Goal: Information Seeking & Learning: Learn about a topic

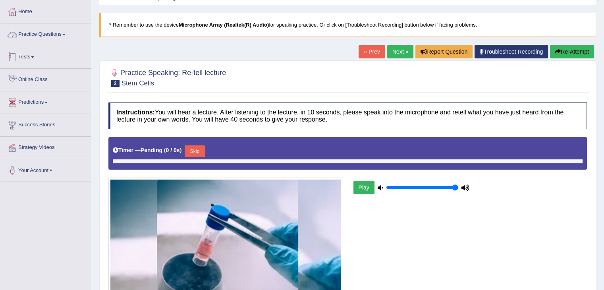
click at [59, 36] on link "Practice Questions" at bounding box center [45, 33] width 91 height 20
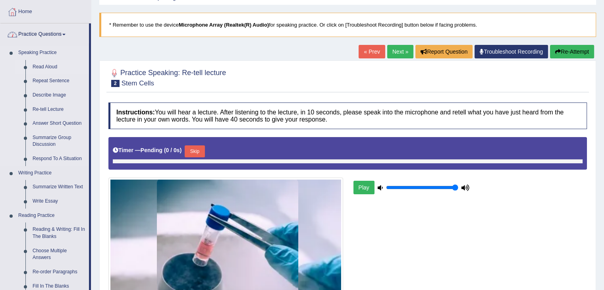
click at [51, 64] on link "Read Aloud" at bounding box center [59, 67] width 60 height 14
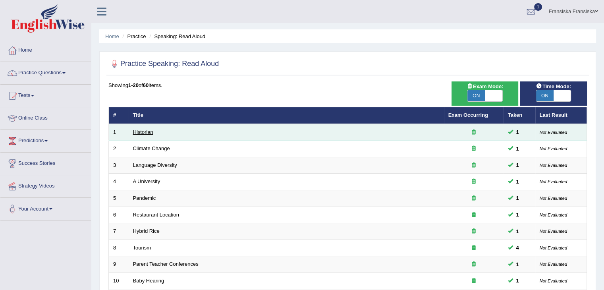
click at [148, 130] on link "Historian" at bounding box center [143, 132] width 20 height 6
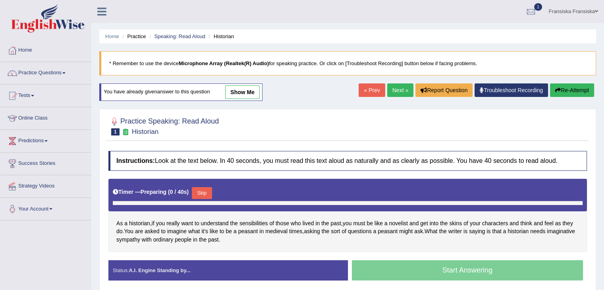
click at [249, 85] on link "show me" at bounding box center [242, 92] width 35 height 14
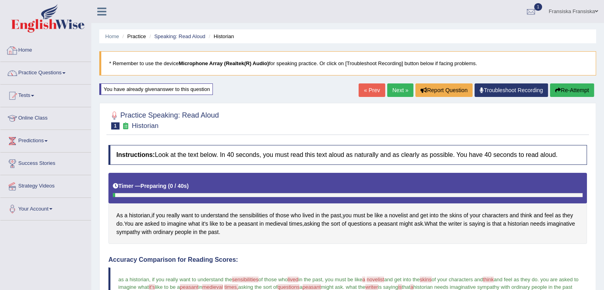
click at [23, 46] on link "Home" at bounding box center [45, 49] width 91 height 20
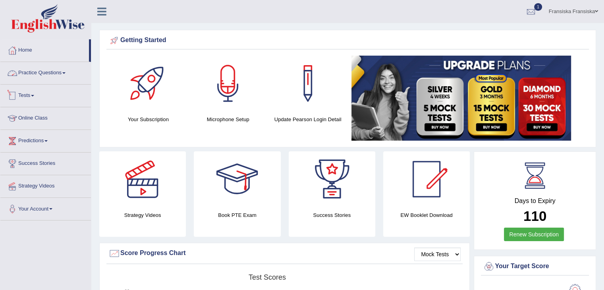
click at [59, 71] on link "Practice Questions" at bounding box center [45, 72] width 91 height 20
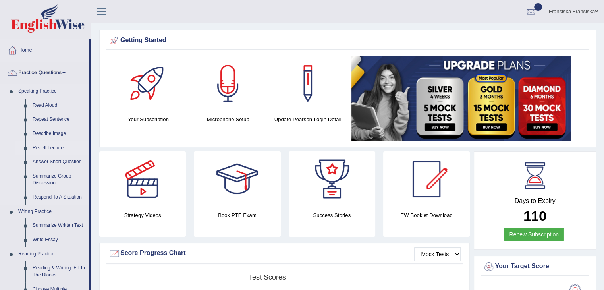
click at [57, 148] on link "Re-tell Lecture" at bounding box center [59, 148] width 60 height 14
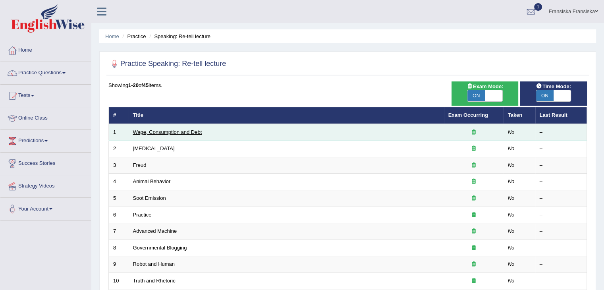
click at [155, 133] on link "Wage, Consumption and Debt" at bounding box center [167, 132] width 69 height 6
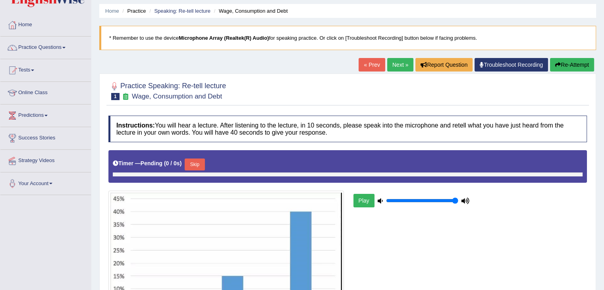
scroll to position [55, 0]
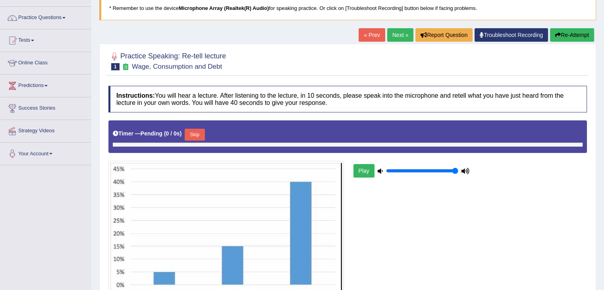
click at [565, 39] on button "Re-Attempt" at bounding box center [572, 35] width 44 height 14
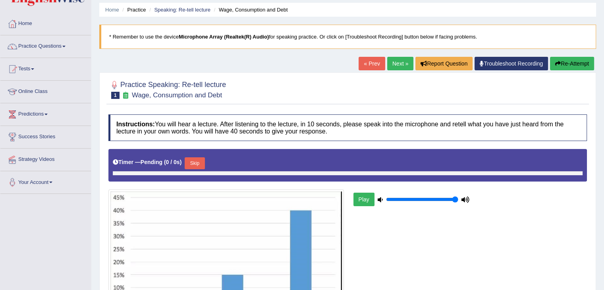
scroll to position [26, 0]
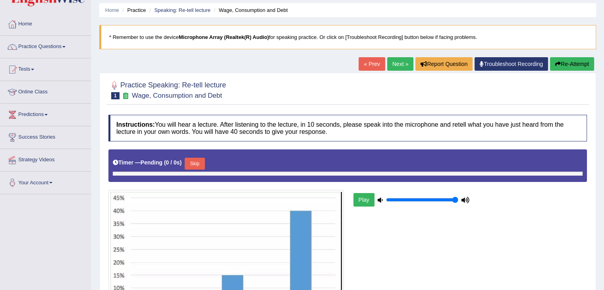
click at [70, 46] on link "Practice Questions" at bounding box center [45, 46] width 91 height 20
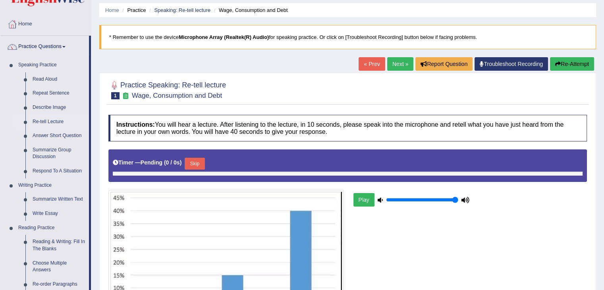
click at [59, 124] on link "Re-tell Lecture" at bounding box center [59, 122] width 60 height 14
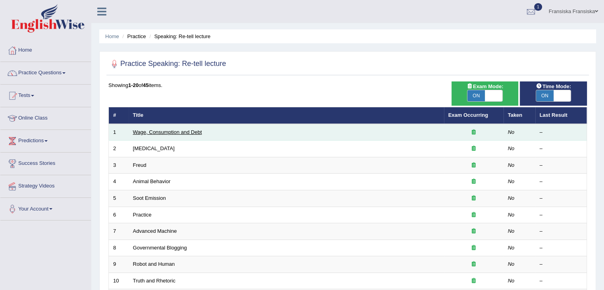
click at [181, 131] on link "Wage, Consumption and Debt" at bounding box center [167, 132] width 69 height 6
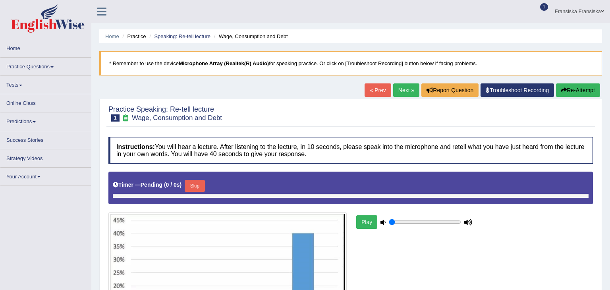
type input "1"
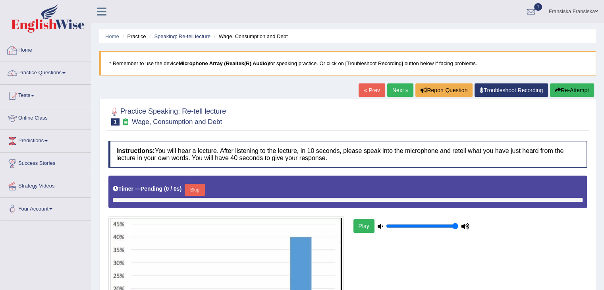
click at [28, 53] on link "Home" at bounding box center [45, 49] width 91 height 20
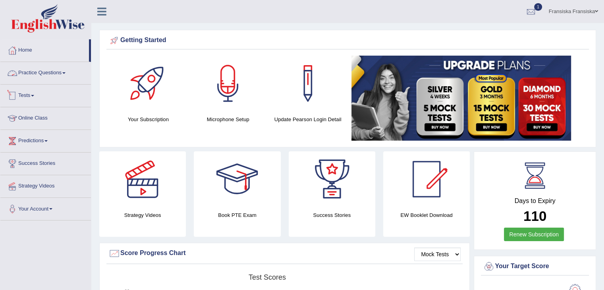
click at [65, 70] on link "Practice Questions" at bounding box center [45, 72] width 91 height 20
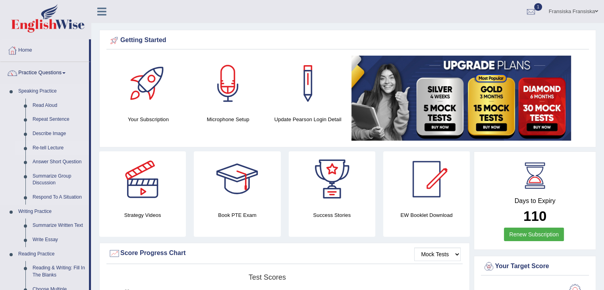
click at [57, 148] on link "Re-tell Lecture" at bounding box center [59, 148] width 60 height 14
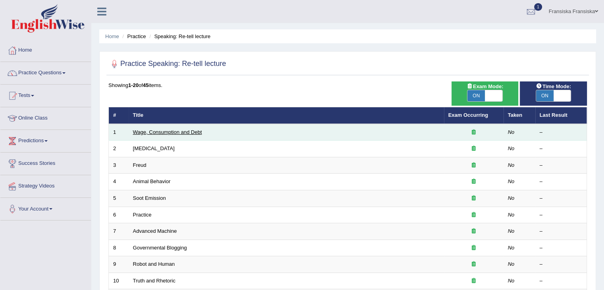
click at [154, 132] on link "Wage, Consumption and Debt" at bounding box center [167, 132] width 69 height 6
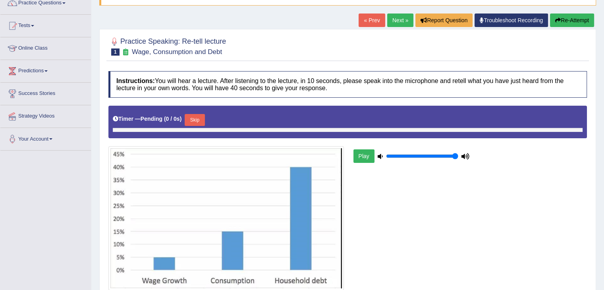
scroll to position [71, 0]
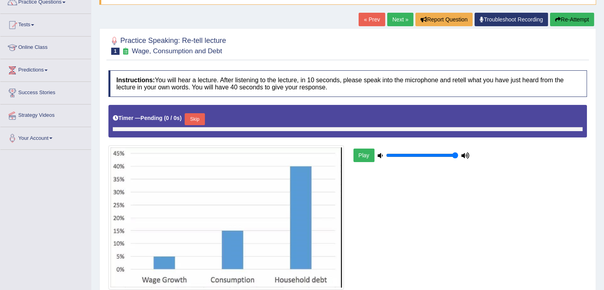
click at [395, 19] on link "Next »" at bounding box center [400, 20] width 26 height 14
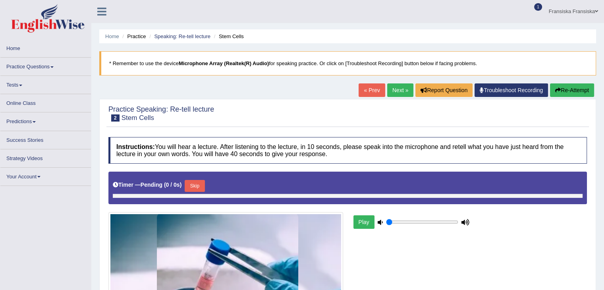
type input "1"
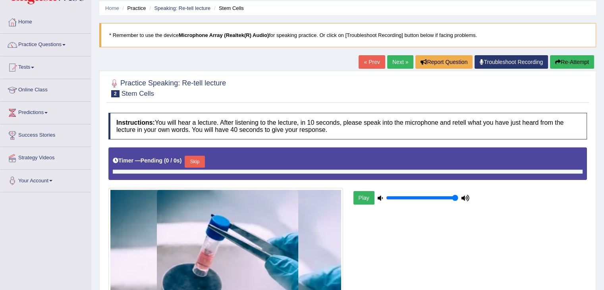
scroll to position [29, 0]
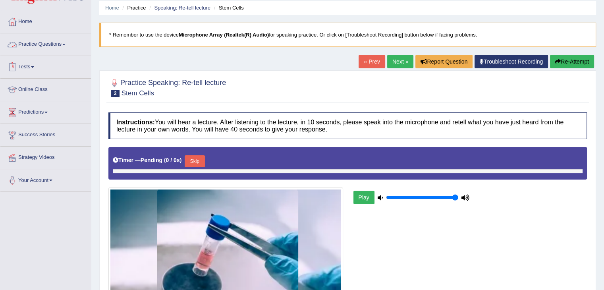
click at [60, 42] on link "Practice Questions" at bounding box center [45, 43] width 91 height 20
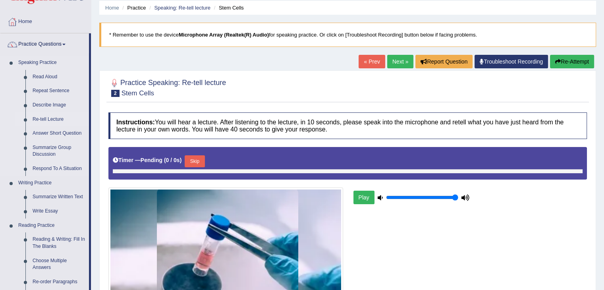
click at [54, 116] on link "Re-tell Lecture" at bounding box center [59, 119] width 60 height 14
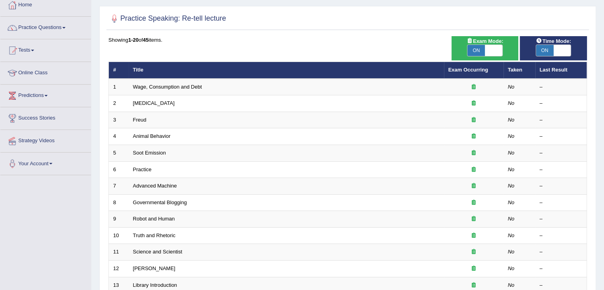
scroll to position [44, 0]
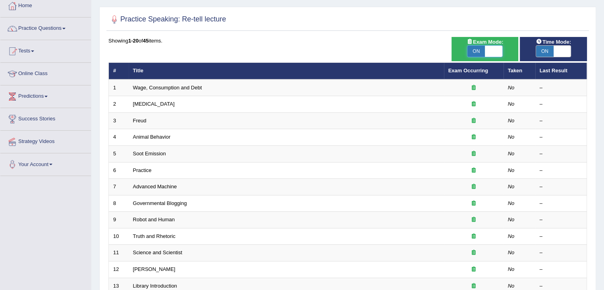
click at [485, 49] on span at bounding box center [493, 51] width 17 height 11
checkbox input "false"
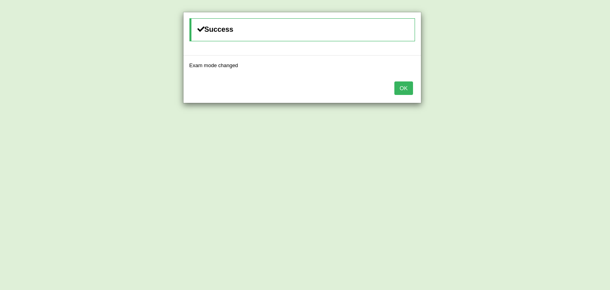
click at [402, 87] on button "OK" at bounding box center [403, 88] width 18 height 14
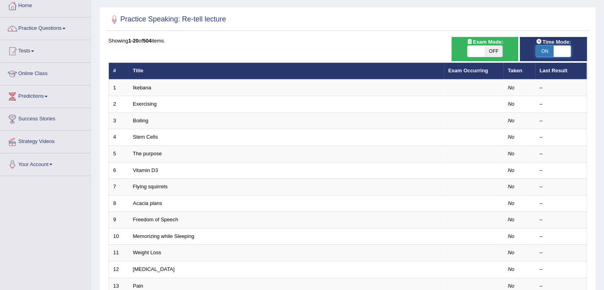
click at [557, 48] on span at bounding box center [562, 51] width 17 height 11
checkbox input "false"
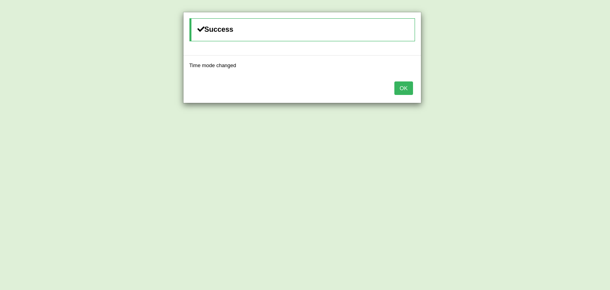
click at [405, 80] on div "OK" at bounding box center [303, 89] width 238 height 28
click at [405, 81] on button "OK" at bounding box center [403, 88] width 18 height 14
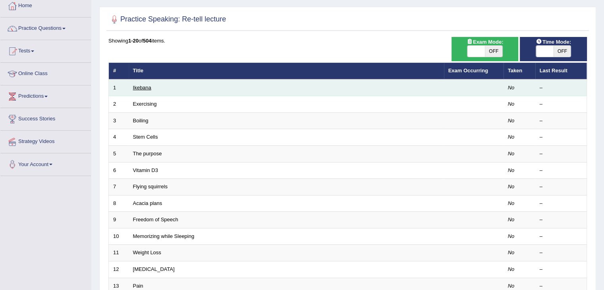
click at [143, 86] on link "Ikebana" at bounding box center [142, 88] width 18 height 6
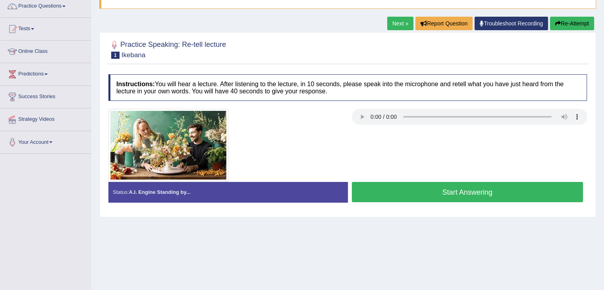
scroll to position [67, 0]
click at [447, 139] on div at bounding box center [347, 145] width 487 height 73
click at [421, 143] on div at bounding box center [347, 145] width 487 height 73
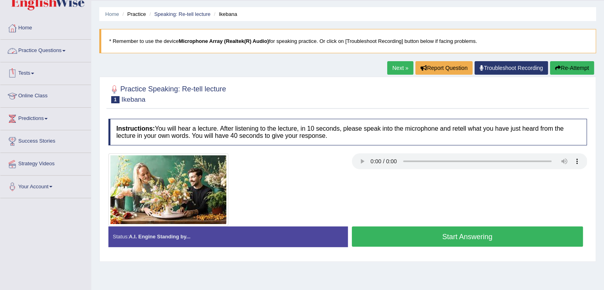
scroll to position [22, 0]
click at [46, 44] on link "Practice Questions" at bounding box center [45, 50] width 91 height 20
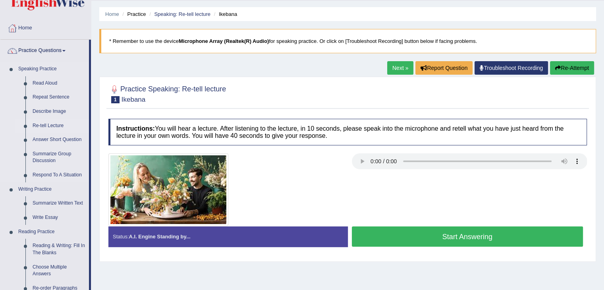
click at [52, 128] on link "Re-tell Lecture" at bounding box center [59, 126] width 60 height 14
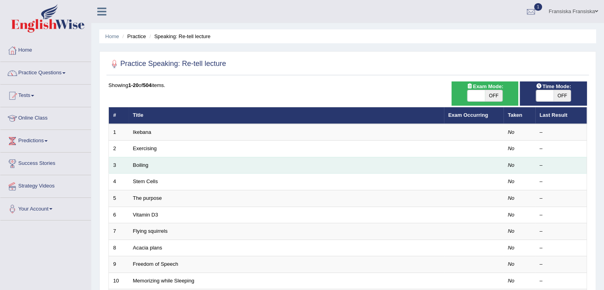
scroll to position [24, 0]
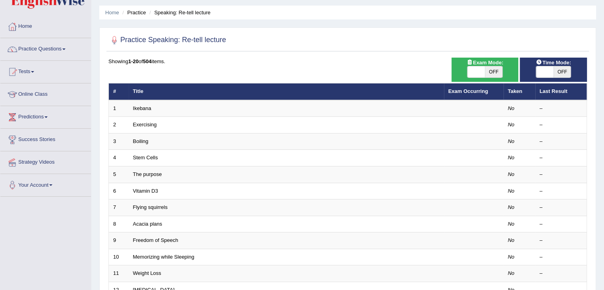
click at [494, 73] on span "OFF" at bounding box center [493, 71] width 17 height 11
checkbox input "true"
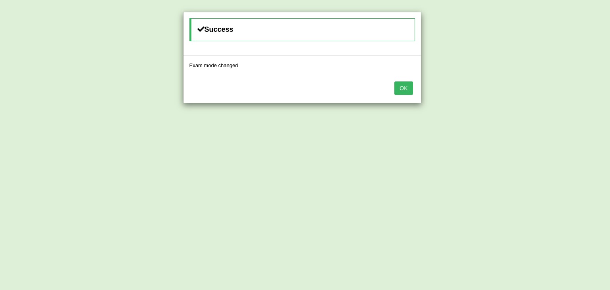
click at [559, 70] on div "Success Exam mode changed OK" at bounding box center [305, 145] width 610 height 290
click at [404, 89] on button "OK" at bounding box center [403, 88] width 18 height 14
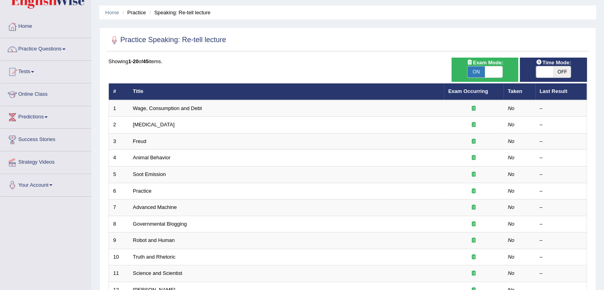
click at [554, 72] on span "OFF" at bounding box center [562, 71] width 17 height 11
checkbox input "true"
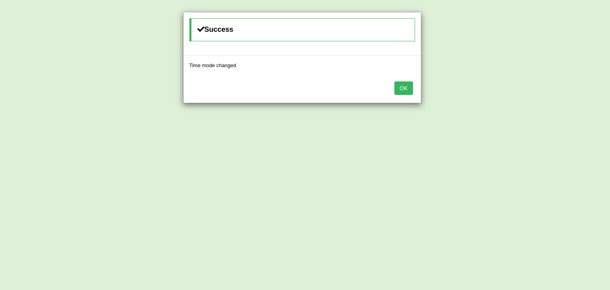
click at [403, 89] on button "OK" at bounding box center [403, 88] width 18 height 14
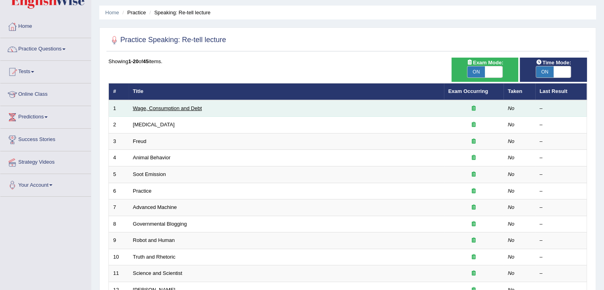
click at [191, 107] on link "Wage, Consumption and Debt" at bounding box center [167, 108] width 69 height 6
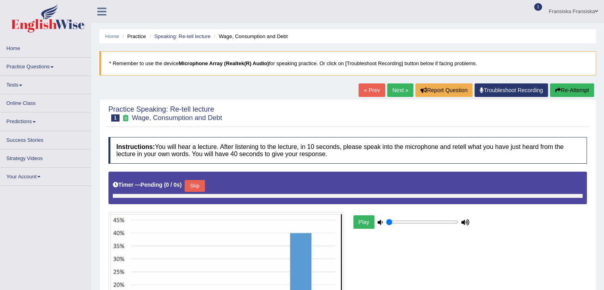
type input "1"
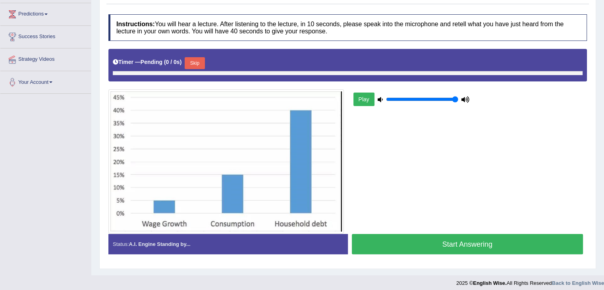
scroll to position [127, 0]
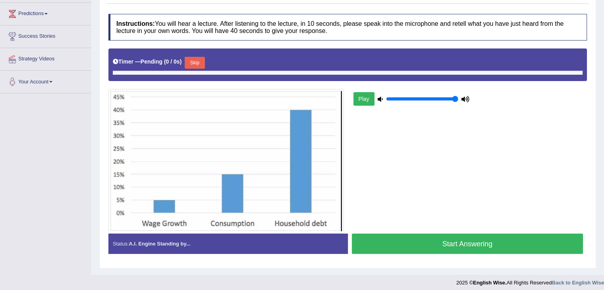
click at [367, 101] on button "Play" at bounding box center [364, 99] width 21 height 14
click at [383, 97] on div "Play" at bounding box center [411, 99] width 119 height 20
click at [202, 64] on button "Skip" at bounding box center [195, 63] width 20 height 12
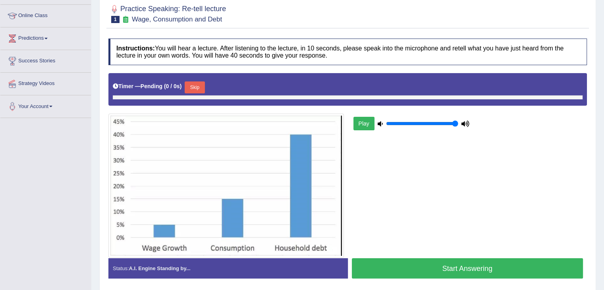
scroll to position [108, 0]
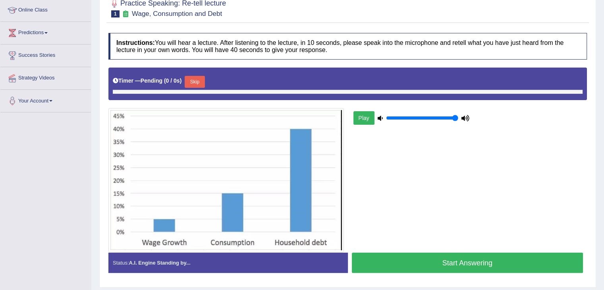
click at [198, 78] on button "Skip" at bounding box center [195, 82] width 20 height 12
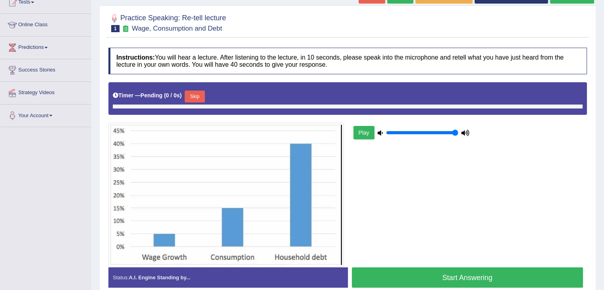
scroll to position [94, 0]
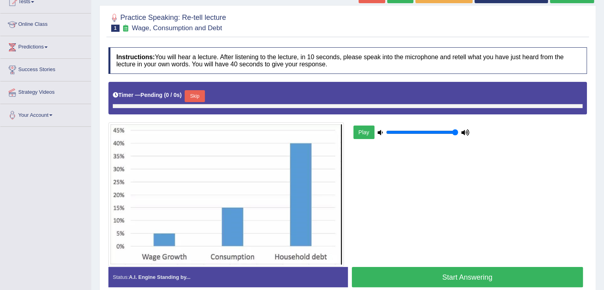
click at [198, 91] on button "Skip" at bounding box center [195, 96] width 20 height 12
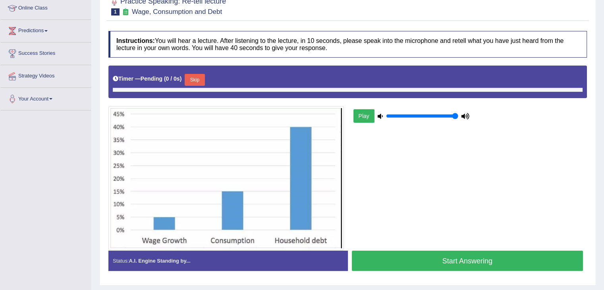
scroll to position [110, 0]
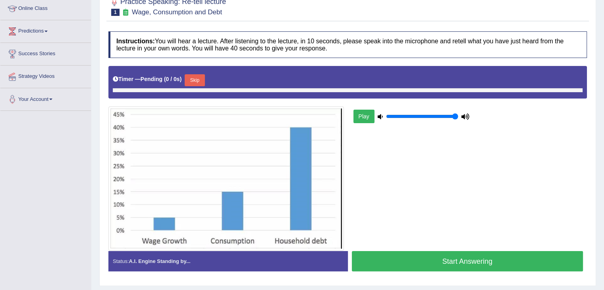
click at [379, 142] on div "Play" at bounding box center [347, 158] width 487 height 185
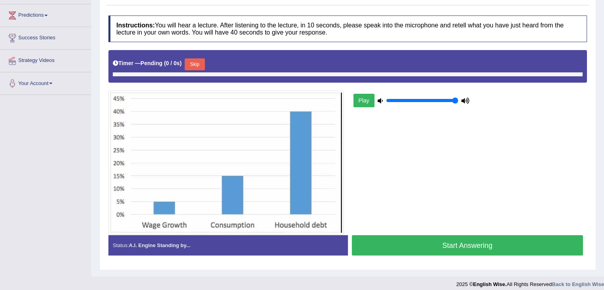
click at [410, 183] on div "Play" at bounding box center [347, 142] width 487 height 185
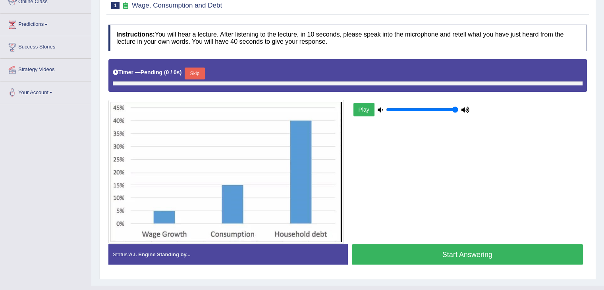
scroll to position [116, 0]
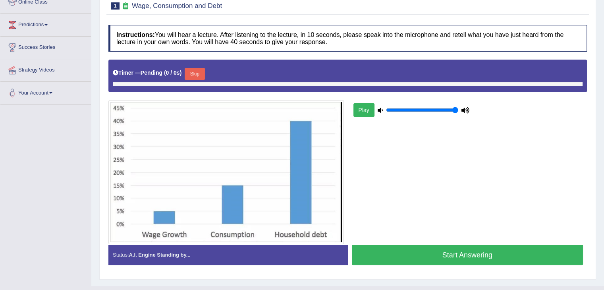
click at [405, 251] on button "Start Answering" at bounding box center [468, 255] width 232 height 20
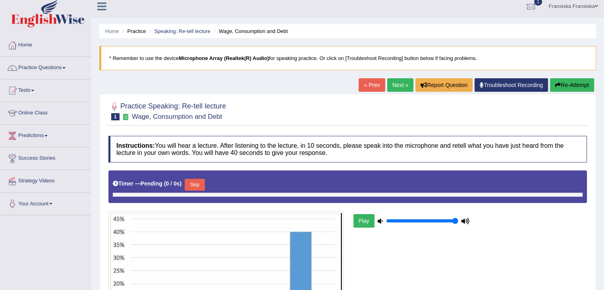
scroll to position [0, 0]
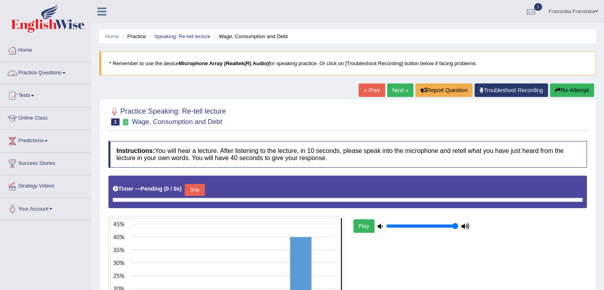
click at [60, 74] on link "Practice Questions" at bounding box center [45, 72] width 91 height 20
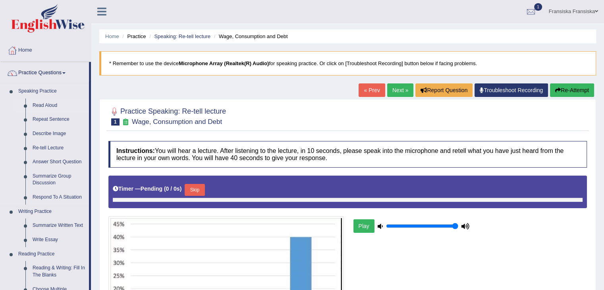
click at [53, 104] on link "Read Aloud" at bounding box center [59, 106] width 60 height 14
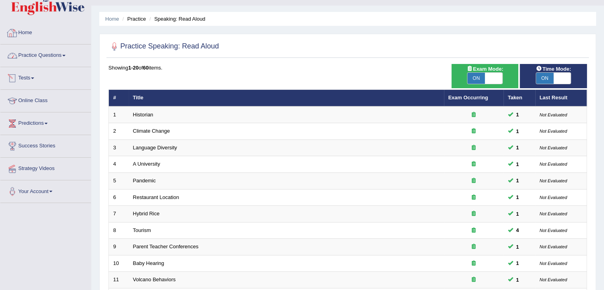
scroll to position [17, 0]
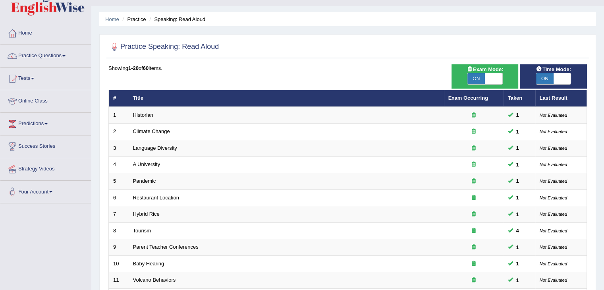
click at [60, 54] on link "Practice Questions" at bounding box center [45, 55] width 91 height 20
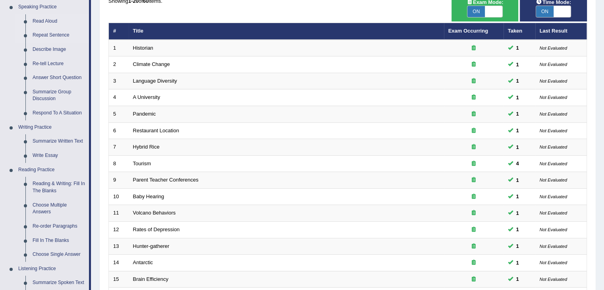
scroll to position [95, 0]
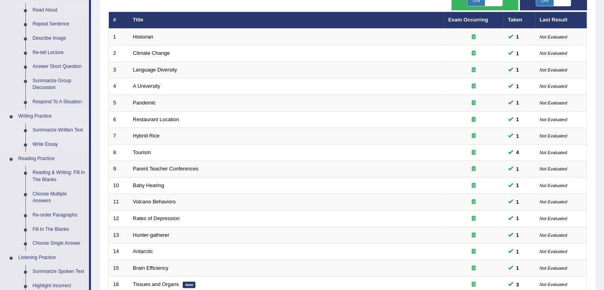
click at [65, 132] on link "Summarize Written Text" at bounding box center [59, 130] width 60 height 14
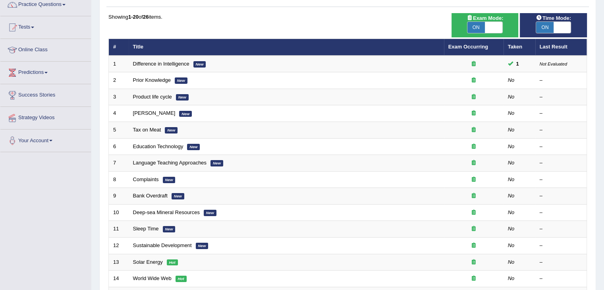
scroll to position [69, 0]
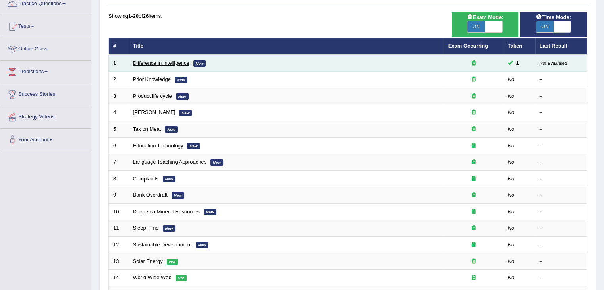
click at [160, 64] on link "Difference in Intelligence" at bounding box center [161, 63] width 56 height 6
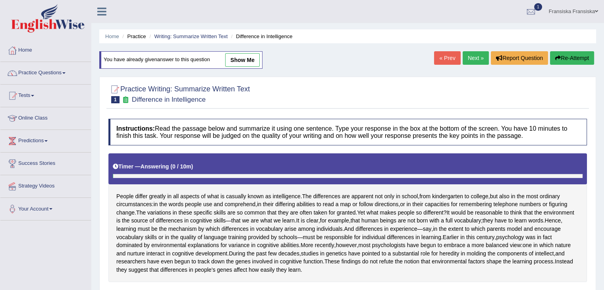
scroll to position [49, 0]
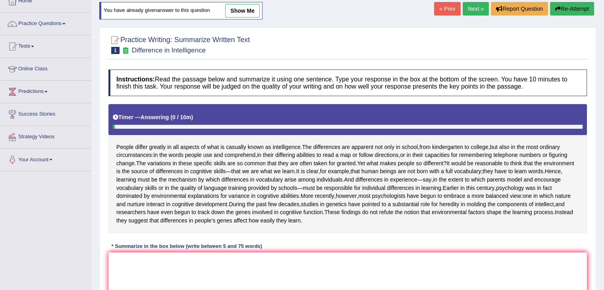
click at [237, 13] on link "show me" at bounding box center [242, 11] width 35 height 14
type textarea "People differ greatly in all aspects of what is casually known as intelligence,…"
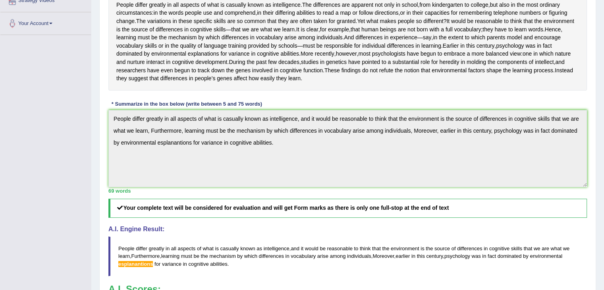
scroll to position [185, 0]
